Goal: Task Accomplishment & Management: Complete application form

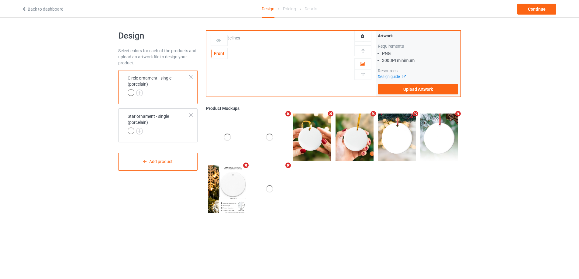
click at [190, 75] on div at bounding box center [191, 77] width 4 height 4
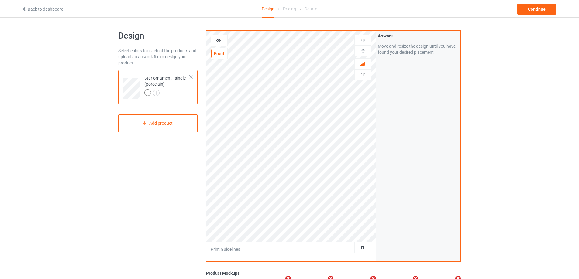
click at [190, 75] on div at bounding box center [191, 77] width 4 height 4
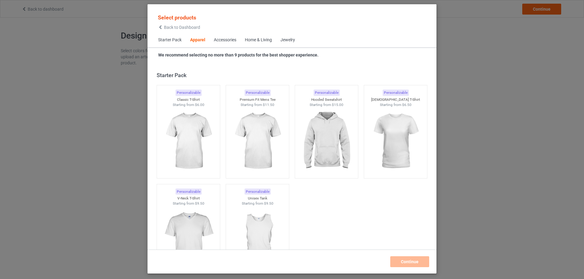
scroll to position [227, 0]
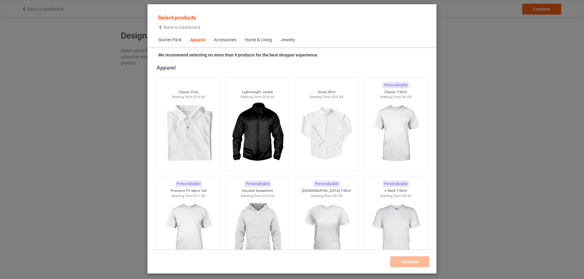
click at [264, 35] on span "Home & Living" at bounding box center [259, 40] width 36 height 15
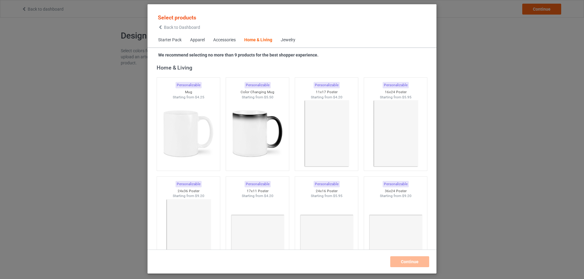
click at [265, 38] on div "Home & Living" at bounding box center [258, 40] width 28 height 6
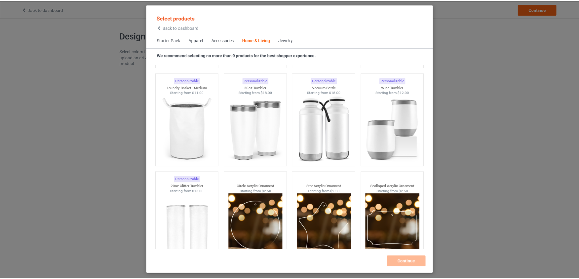
scroll to position [4745, 0]
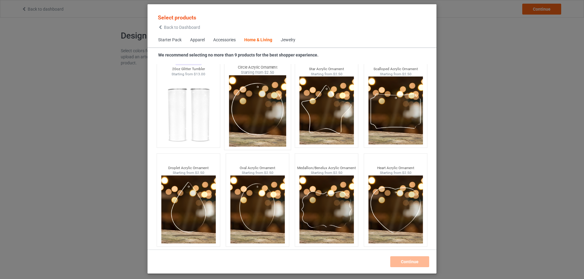
click at [253, 111] on img at bounding box center [257, 110] width 57 height 71
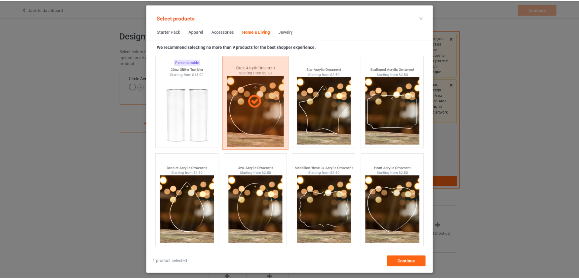
scroll to position [4737, 0]
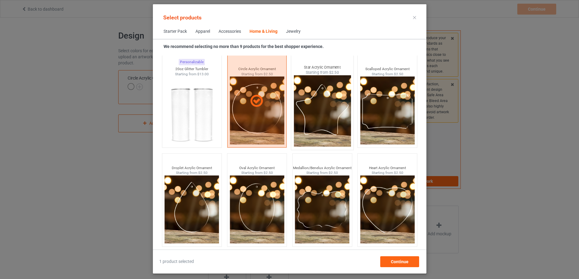
click at [305, 112] on img at bounding box center [322, 110] width 57 height 71
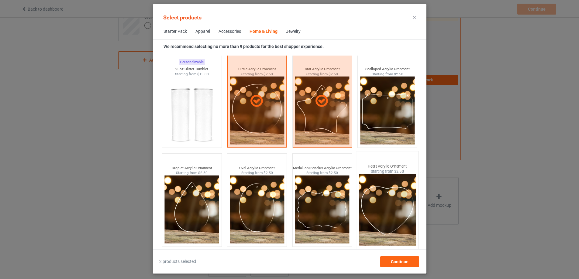
scroll to position [114, 0]
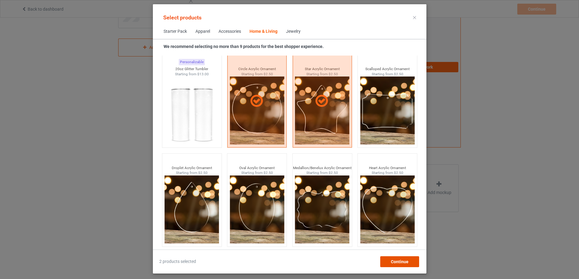
click at [399, 266] on div "Continue" at bounding box center [399, 262] width 39 height 11
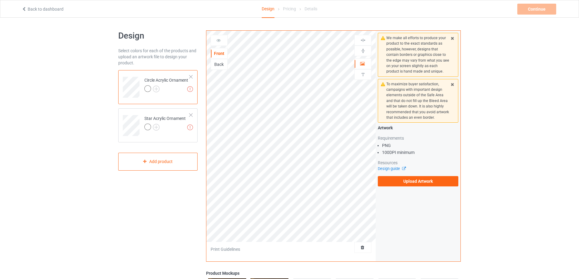
scroll to position [114, 0]
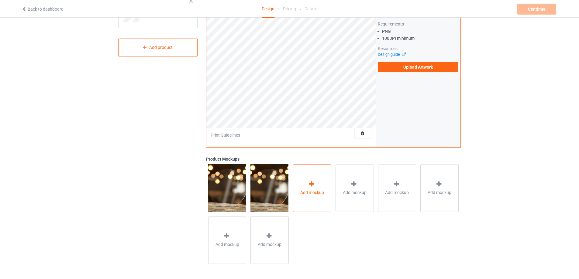
click at [309, 191] on span "Add mockup" at bounding box center [312, 193] width 24 height 6
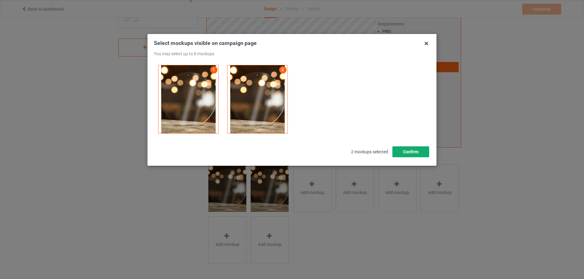
click at [409, 153] on button "Confirm" at bounding box center [410, 152] width 37 height 11
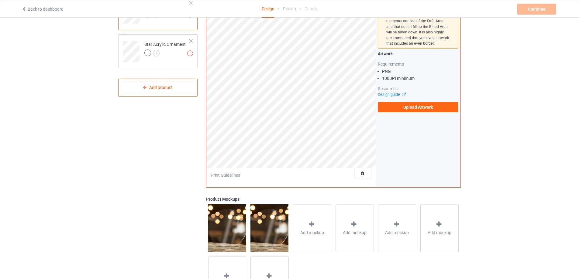
scroll to position [23, 0]
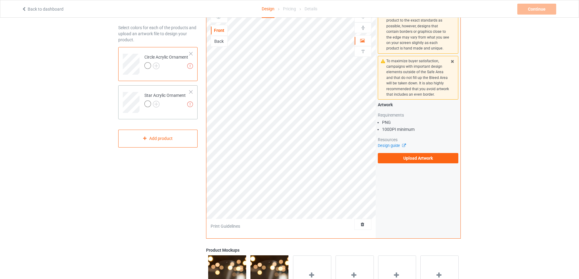
click at [167, 109] on td "Missing artworks Star Acrylic Ornament" at bounding box center [167, 100] width 52 height 25
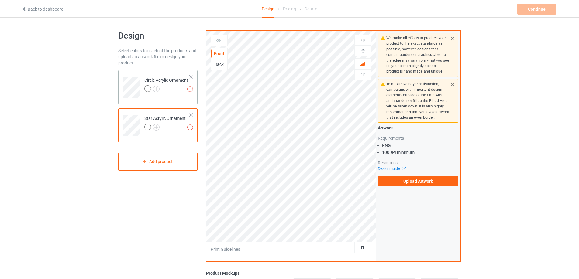
click at [169, 94] on div at bounding box center [166, 89] width 44 height 9
click at [415, 188] on div "We make all efforts to produce your product to the exact standards as possible,…" at bounding box center [418, 110] width 85 height 158
click at [414, 182] on label "Upload Artwork" at bounding box center [418, 181] width 81 height 10
click at [0, 0] on input "Upload Artwork" at bounding box center [0, 0] width 0 height 0
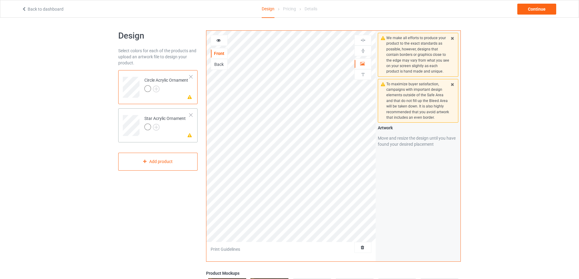
click at [191, 115] on div at bounding box center [191, 115] width 4 height 4
click at [214, 39] on div at bounding box center [219, 40] width 16 height 6
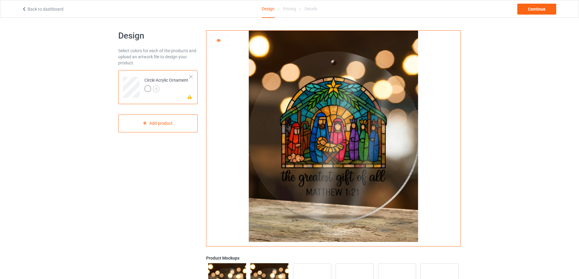
click at [220, 39] on icon at bounding box center [218, 39] width 5 height 4
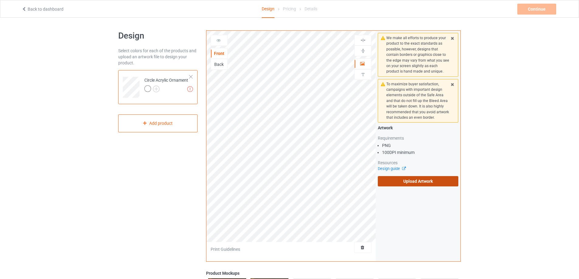
click at [393, 181] on label "Upload Artwork" at bounding box center [418, 181] width 81 height 10
click at [0, 0] on input "Upload Artwork" at bounding box center [0, 0] width 0 height 0
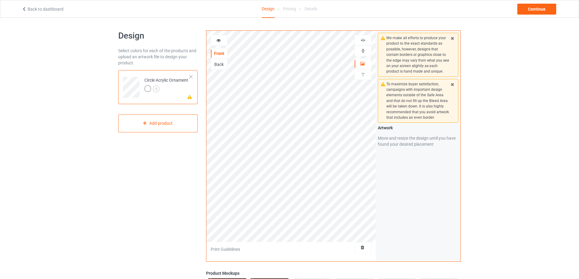
click at [363, 50] on img at bounding box center [363, 51] width 6 height 6
click at [364, 42] on img at bounding box center [363, 40] width 6 height 6
click at [217, 39] on icon at bounding box center [218, 39] width 5 height 4
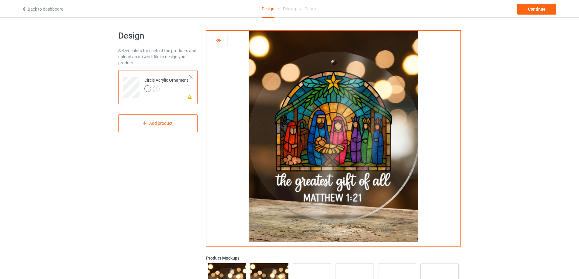
click at [217, 39] on icon at bounding box center [218, 39] width 5 height 4
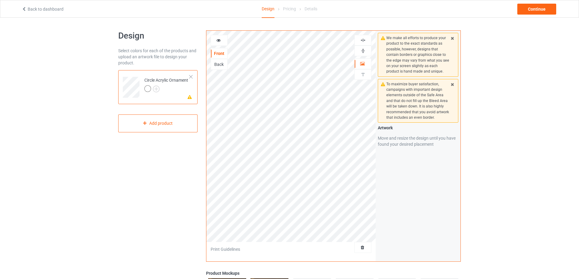
click at [364, 41] on img at bounding box center [363, 40] width 6 height 6
click at [364, 51] on img at bounding box center [363, 51] width 6 height 6
click at [218, 41] on icon at bounding box center [218, 39] width 5 height 4
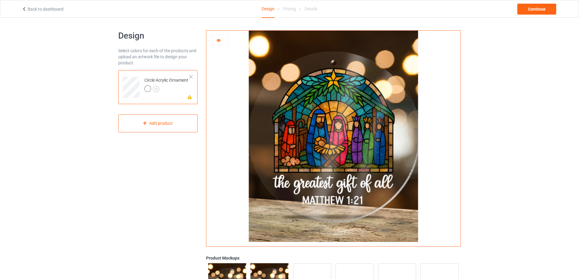
click at [218, 41] on icon at bounding box center [218, 39] width 5 height 4
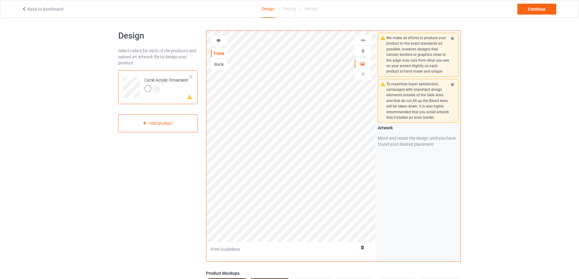
click at [219, 61] on div "Back" at bounding box center [219, 64] width 17 height 11
click at [221, 64] on div "Back" at bounding box center [219, 64] width 16 height 6
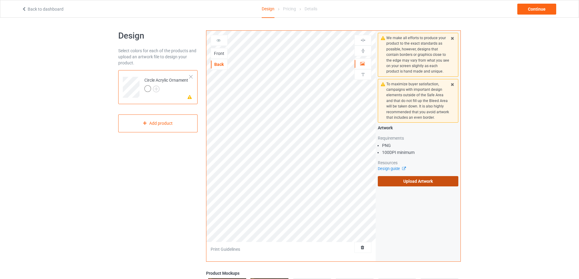
click at [406, 179] on label "Upload Artwork" at bounding box center [418, 181] width 81 height 10
click at [0, 0] on input "Upload Artwork" at bounding box center [0, 0] width 0 height 0
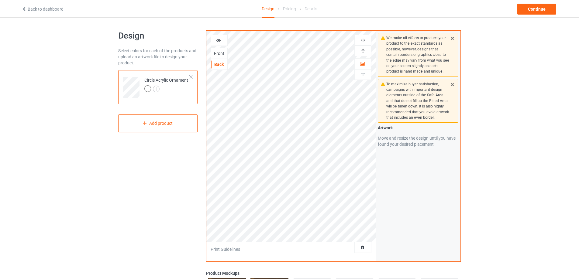
click at [365, 51] on img at bounding box center [363, 51] width 6 height 6
click at [365, 40] on img at bounding box center [363, 40] width 6 height 6
click at [217, 40] on icon at bounding box center [218, 39] width 5 height 4
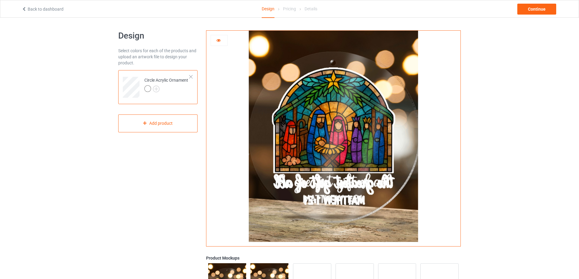
click at [219, 40] on icon at bounding box center [218, 39] width 5 height 4
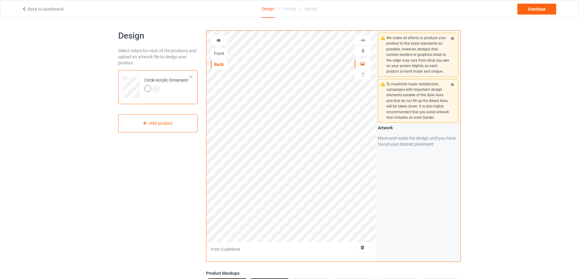
click at [219, 40] on icon at bounding box center [218, 39] width 5 height 4
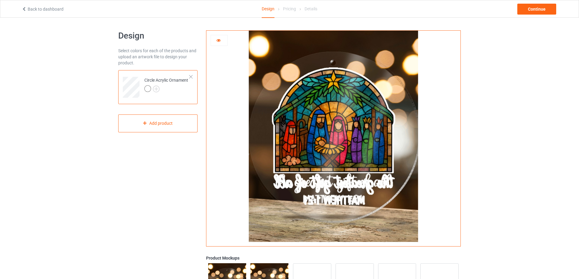
click at [219, 40] on icon at bounding box center [218, 39] width 5 height 4
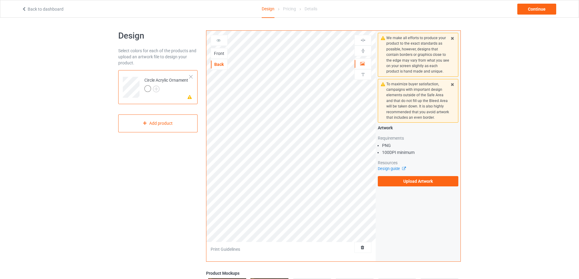
click at [220, 40] on icon at bounding box center [218, 39] width 5 height 4
click at [220, 56] on div "Front" at bounding box center [219, 53] width 16 height 6
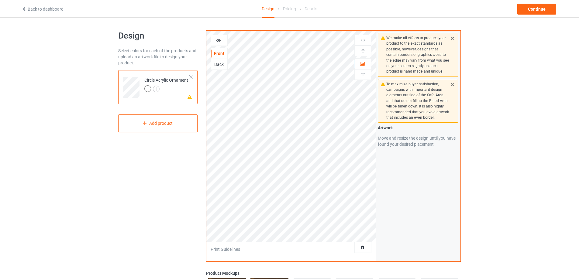
click at [220, 41] on icon at bounding box center [218, 39] width 5 height 4
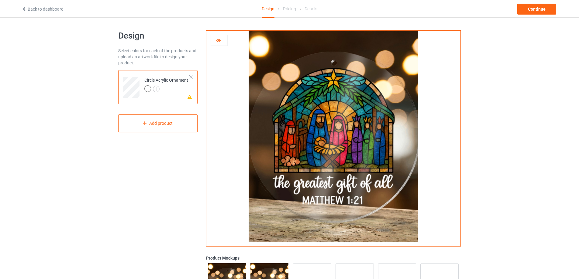
click at [219, 40] on icon at bounding box center [218, 39] width 5 height 4
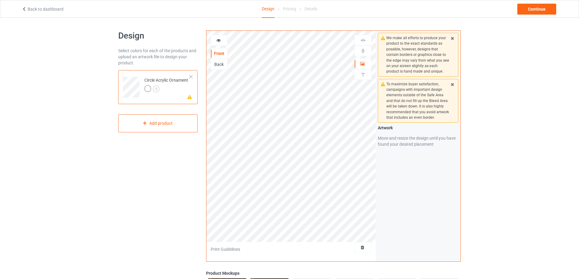
click at [218, 64] on div "Back" at bounding box center [219, 64] width 16 height 6
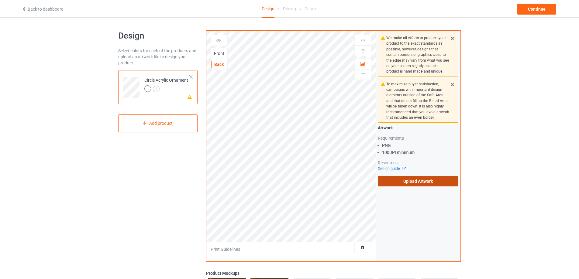
click at [408, 186] on label "Upload Artwork" at bounding box center [418, 181] width 81 height 10
click at [0, 0] on input "Upload Artwork" at bounding box center [0, 0] width 0 height 0
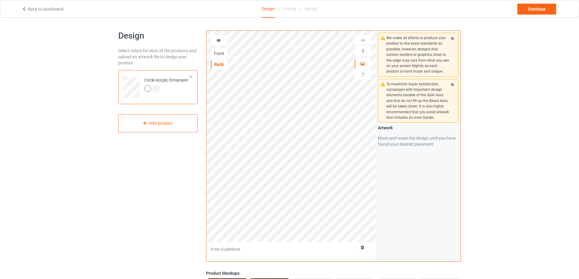
click at [217, 38] on icon at bounding box center [218, 39] width 5 height 4
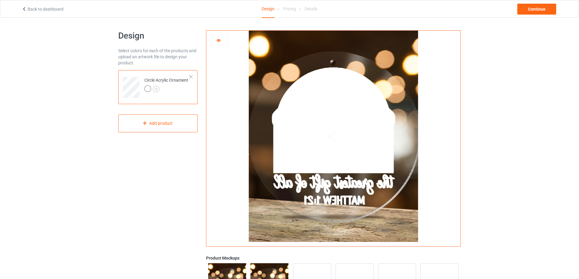
click at [217, 38] on icon at bounding box center [218, 39] width 5 height 4
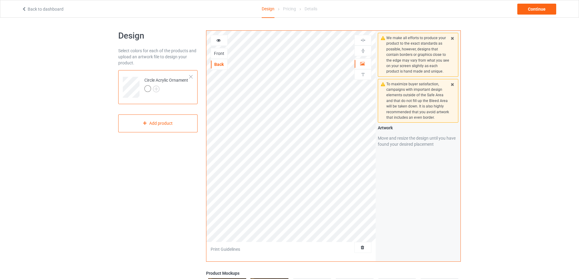
click at [217, 53] on div "Front" at bounding box center [219, 53] width 16 height 6
click at [219, 40] on icon at bounding box center [218, 39] width 5 height 4
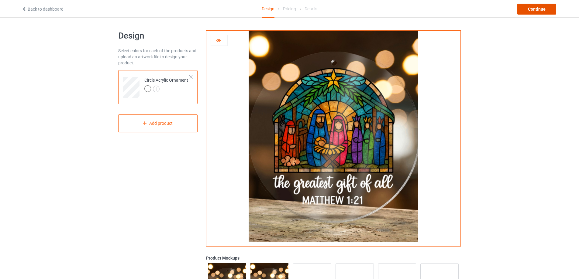
click at [533, 9] on div "Continue" at bounding box center [537, 9] width 39 height 11
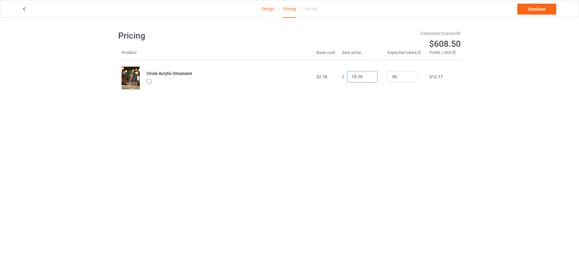
drag, startPoint x: 362, startPoint y: 77, endPoint x: 325, endPoint y: 68, distance: 38.3
click at [325, 68] on tr "Circle Acrylic Ornament $2.70 $ 15.79 50 $12.17" at bounding box center [289, 77] width 343 height 34
type input "19.95"
click at [538, 6] on link "Continue" at bounding box center [537, 9] width 39 height 11
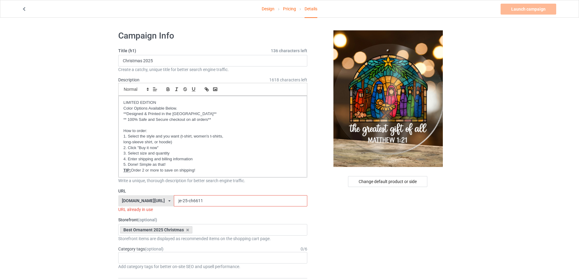
click at [207, 200] on input "je-25-ch6611" at bounding box center [240, 202] width 133 height 12
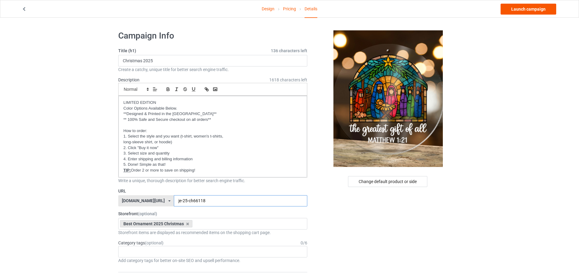
type input "je-25-ch66118"
click at [529, 12] on link "Launch campaign" at bounding box center [529, 9] width 56 height 11
